Goal: Task Accomplishment & Management: Manage account settings

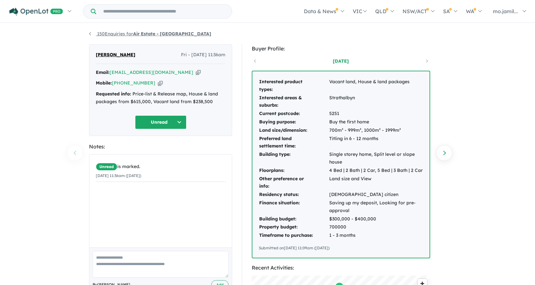
click at [91, 35] on link "150 Enquiries for Air Estate - [GEOGRAPHIC_DATA]" at bounding box center [150, 34] width 122 height 6
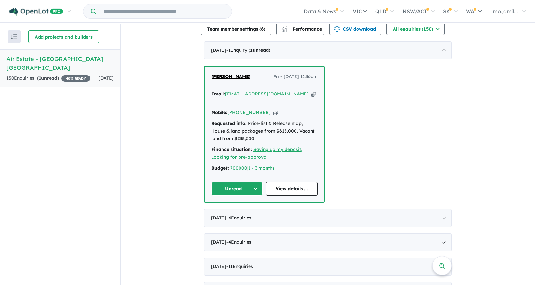
scroll to position [227, 0]
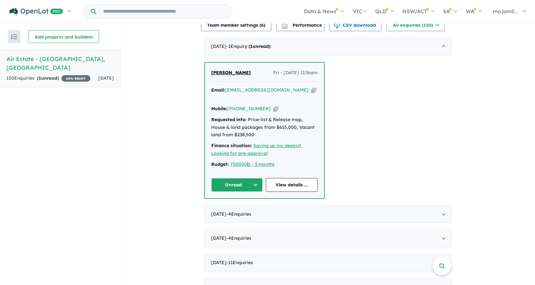
click at [311, 92] on icon "button" at bounding box center [313, 90] width 5 height 7
click at [273, 105] on icon "button" at bounding box center [275, 108] width 5 height 7
drag, startPoint x: 250, startPoint y: 73, endPoint x: 208, endPoint y: 74, distance: 41.8
click at [208, 74] on div "[PERSON_NAME] Fri - [DATE] 11:36am Email: [EMAIL_ADDRESS][DOMAIN_NAME] Copied! …" at bounding box center [264, 131] width 119 height 136
copy span "[PERSON_NAME]"
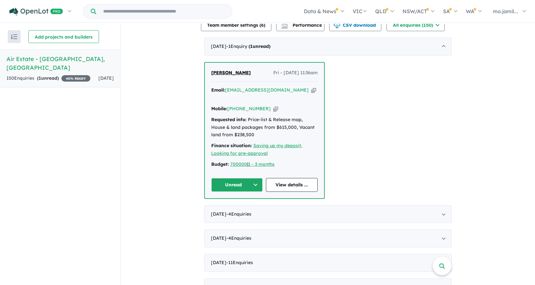
click at [251, 184] on div "[PERSON_NAME] Fri - [DATE] 11:36am Email: [EMAIL_ADDRESS][DOMAIN_NAME] Copied! …" at bounding box center [264, 131] width 119 height 136
click at [252, 180] on button "Unread" at bounding box center [237, 185] width 52 height 14
drag, startPoint x: 251, startPoint y: 191, endPoint x: 237, endPoint y: 212, distance: 25.3
click at [237, 212] on div "Unread Assigned Re-engage Appointment Made an offer Holding deposit Contract si…" at bounding box center [239, 288] width 57 height 192
click at [237, 212] on button "Assigned" at bounding box center [239, 215] width 56 height 15
